Goal: Transaction & Acquisition: Purchase product/service

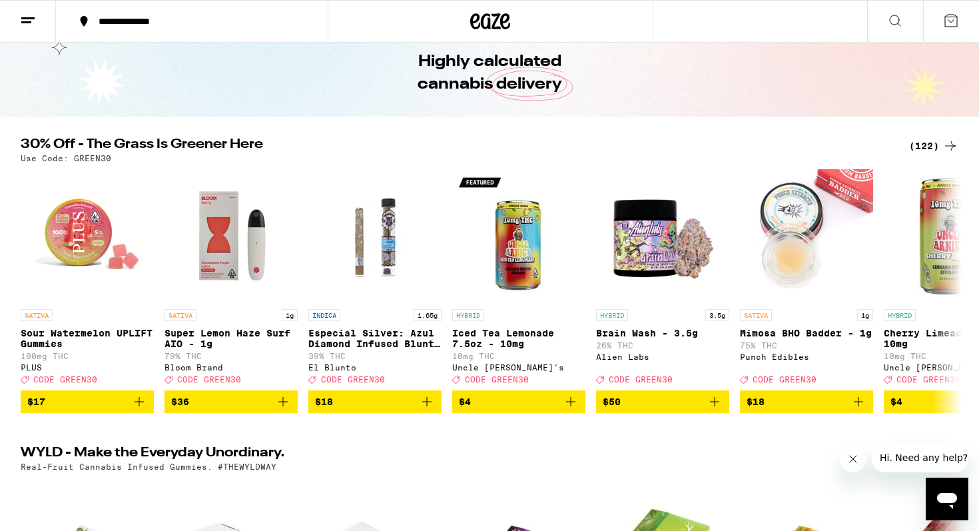
scroll to position [53, 0]
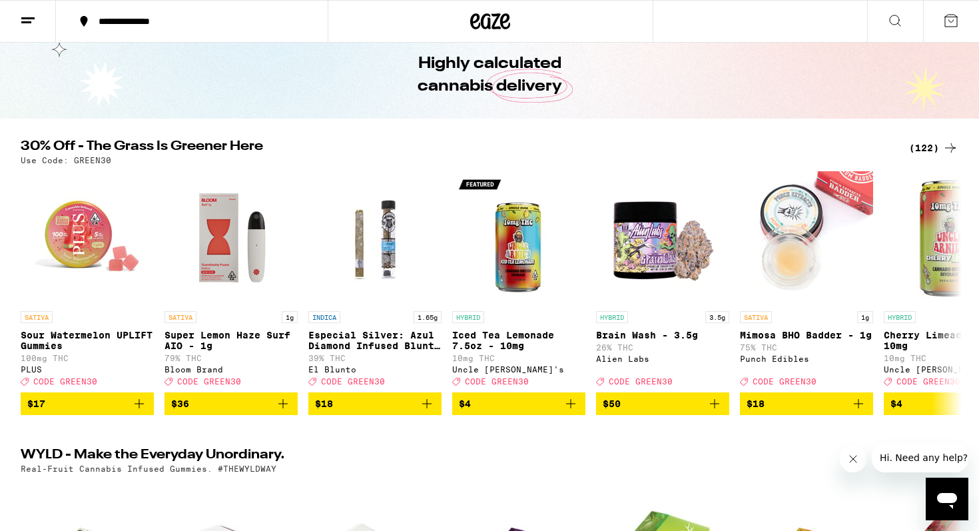
click at [922, 152] on div "(122)" at bounding box center [933, 148] width 49 height 16
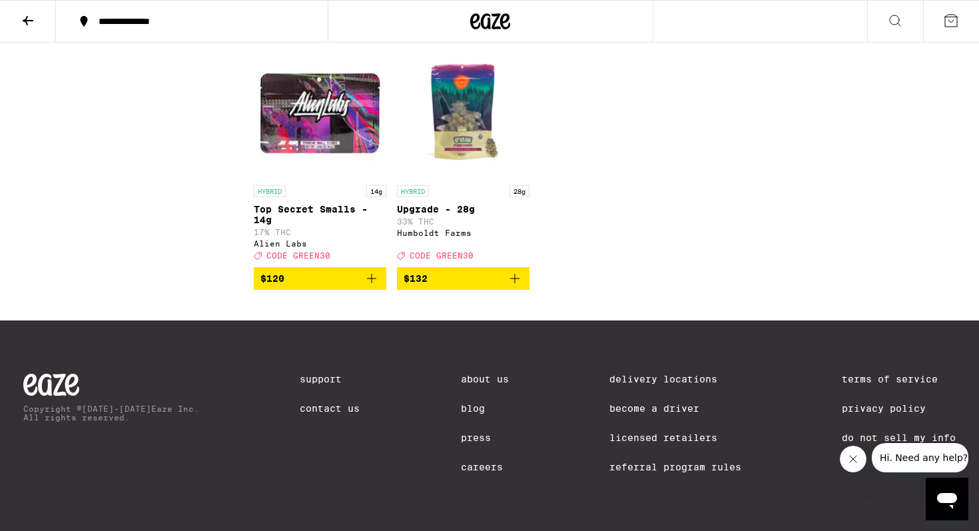
scroll to position [6468, 0]
